Goal: Find specific page/section: Find specific page/section

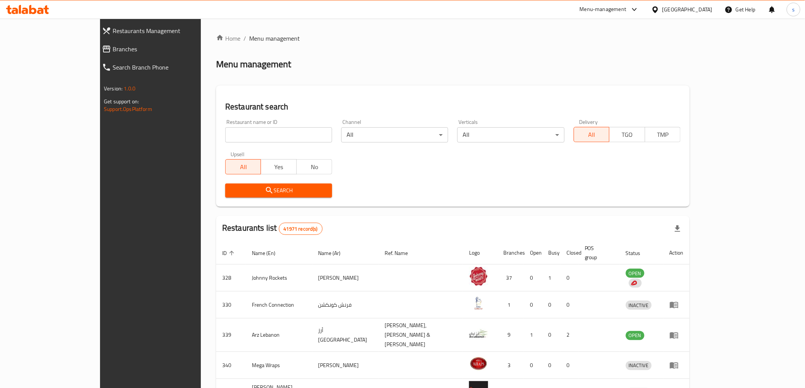
click at [235, 127] on div "Restaurant name or ID Restaurant name or ID" at bounding box center [278, 130] width 107 height 23
click at [251, 130] on input "search" at bounding box center [278, 134] width 107 height 15
paste input "28523"
type input "28523"
click button "Search" at bounding box center [278, 191] width 107 height 14
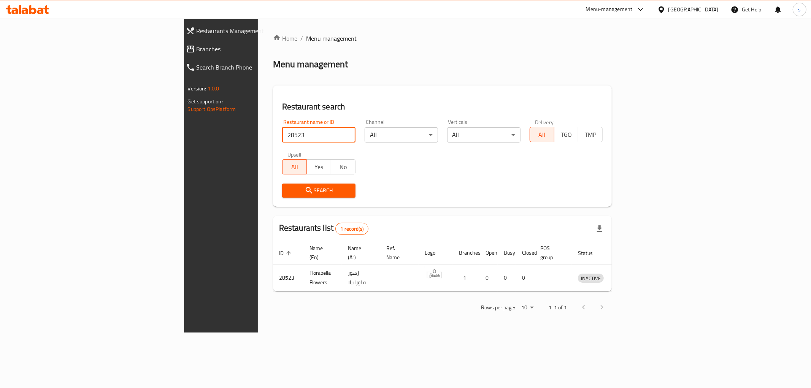
click at [373, 68] on div "Menu management" at bounding box center [442, 64] width 339 height 12
click at [362, 73] on div "Home / Menu management Menu management Restaurant search Restaurant name or ID …" at bounding box center [442, 176] width 339 height 284
click at [328, 301] on div "Rows per page: 10 1-1 of 1" at bounding box center [442, 308] width 339 height 20
click at [523, 321] on div "Home / Menu management Menu management Restaurant search Restaurant name or ID …" at bounding box center [443, 176] width 370 height 314
click at [391, 314] on div "Home / Menu management Menu management Restaurant search Restaurant name or ID …" at bounding box center [443, 176] width 370 height 314
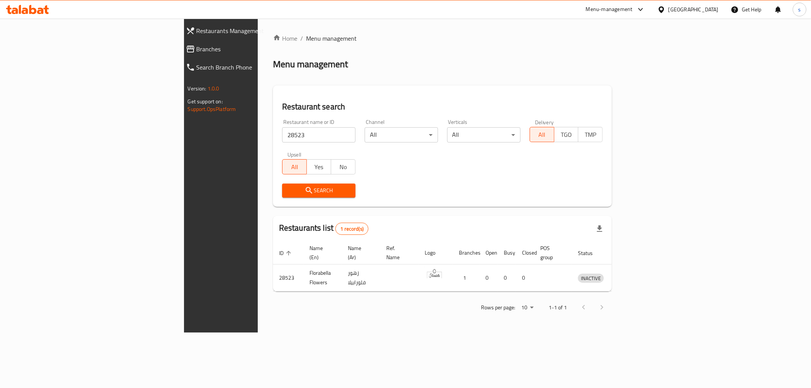
click at [475, 321] on div "Home / Menu management Menu management Restaurant search Restaurant name or ID …" at bounding box center [443, 176] width 370 height 314
click at [396, 187] on div "Search" at bounding box center [443, 190] width 330 height 23
click at [568, 316] on div "Home / Menu management Menu management Restaurant search Restaurant name or ID …" at bounding box center [443, 176] width 370 height 314
click at [282, 139] on input "28523" at bounding box center [318, 134] width 73 height 15
click button "Search" at bounding box center [318, 191] width 73 height 14
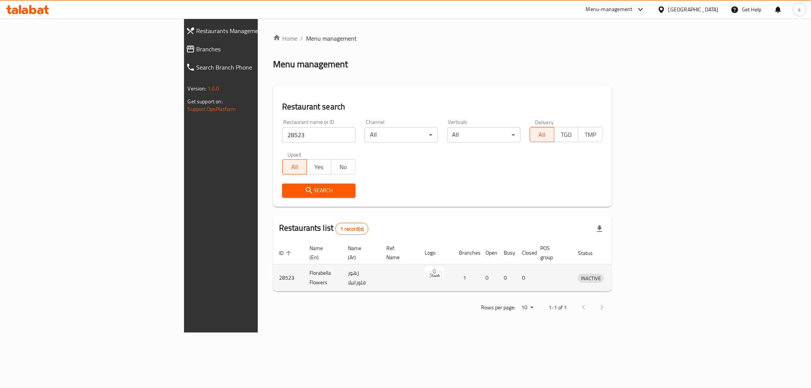
click at [342, 269] on td "زهور فلورابيلا" at bounding box center [361, 278] width 38 height 27
click at [303, 268] on td "Florabella Flowers" at bounding box center [322, 278] width 38 height 27
